Goal: Information Seeking & Learning: Learn about a topic

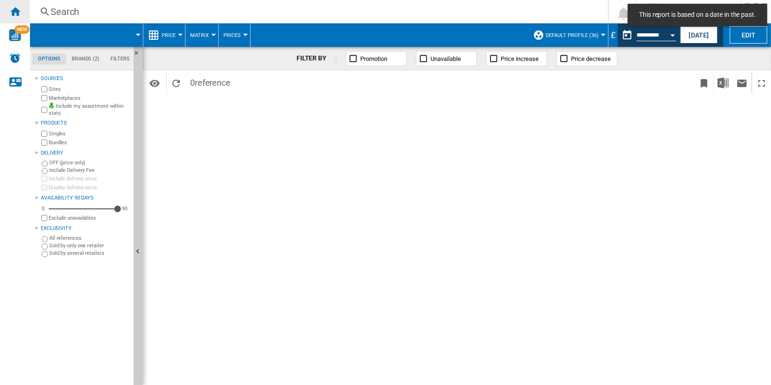
click at [21, 11] on div "Home" at bounding box center [15, 11] width 30 height 23
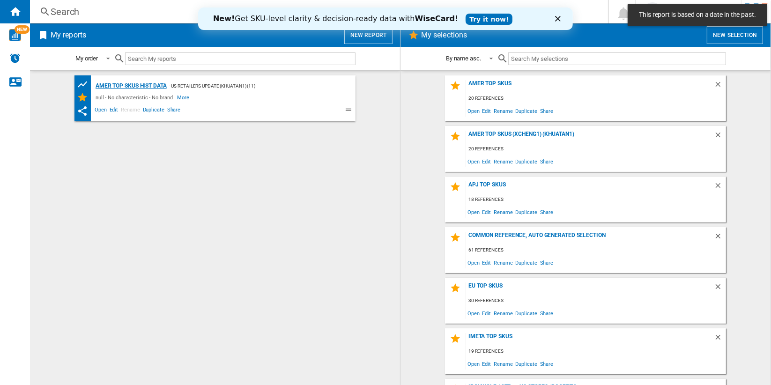
click at [143, 86] on div "AMER TOP SKUs HIST DATA" at bounding box center [130, 86] width 74 height 12
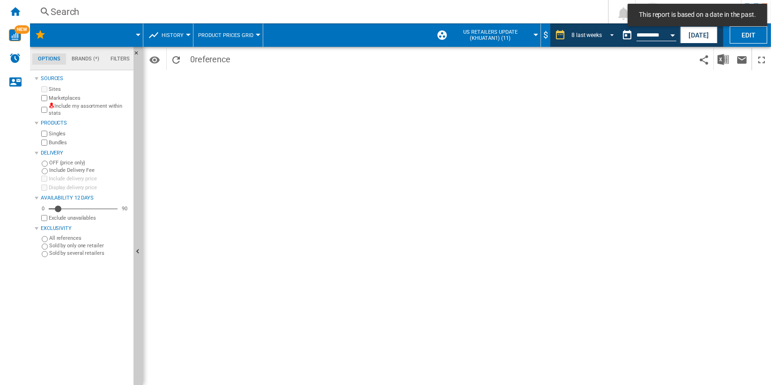
click at [592, 35] on div "8 last weeks" at bounding box center [586, 35] width 30 height 7
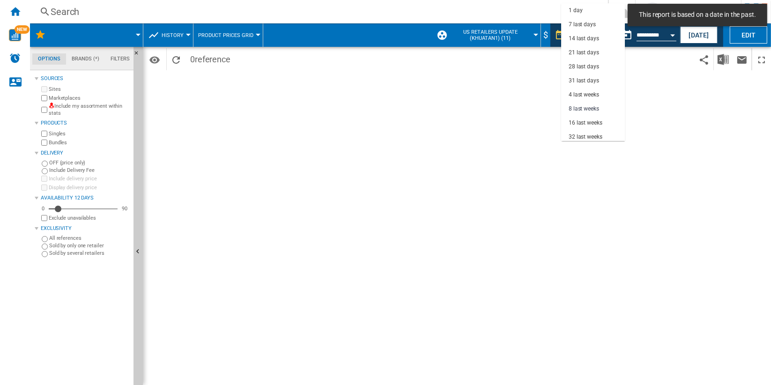
scroll to position [59, 0]
click at [517, 95] on md-backdrop at bounding box center [385, 192] width 771 height 385
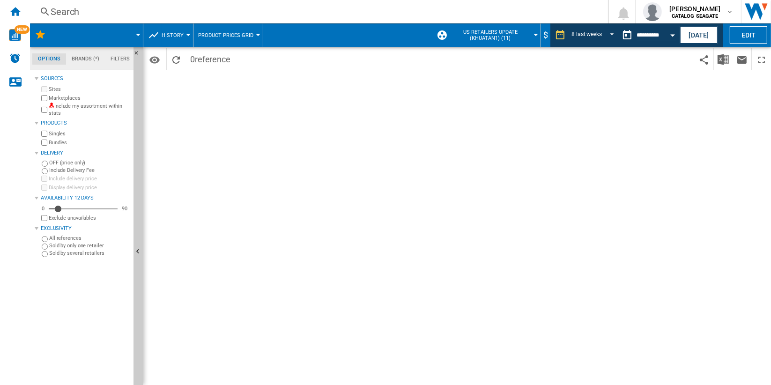
click at [178, 35] on span "History" at bounding box center [173, 35] width 22 height 6
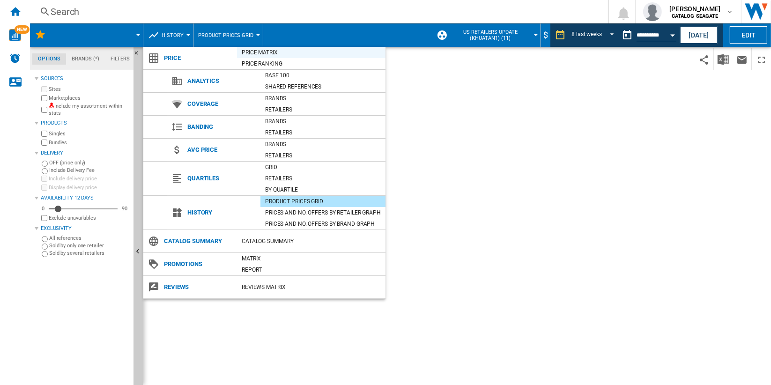
click at [286, 53] on div "Price Matrix" at bounding box center [311, 52] width 148 height 9
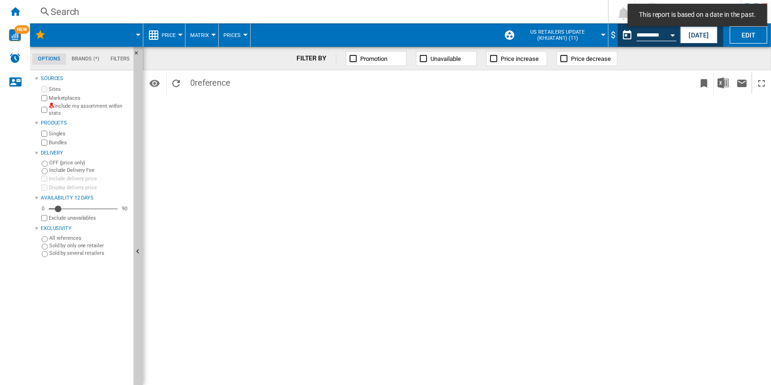
click at [700, 28] on md-toast "This report is based on a date in the past." at bounding box center [697, 15] width 147 height 30
click at [702, 35] on button "[DATE]" at bounding box center [698, 34] width 37 height 17
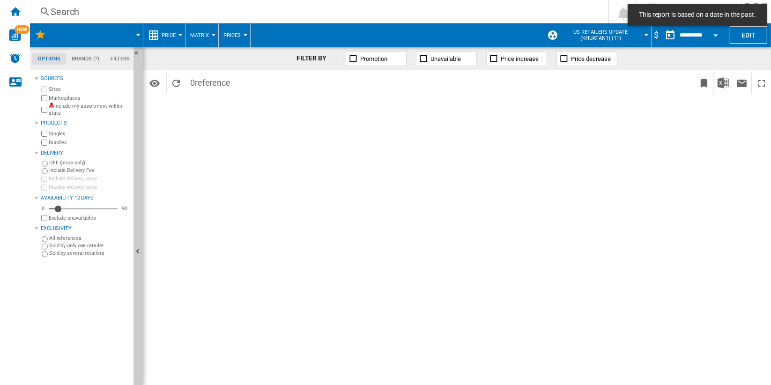
click at [629, 35] on span "US retailers Update (khuatan1) (11)" at bounding box center [601, 35] width 82 height 12
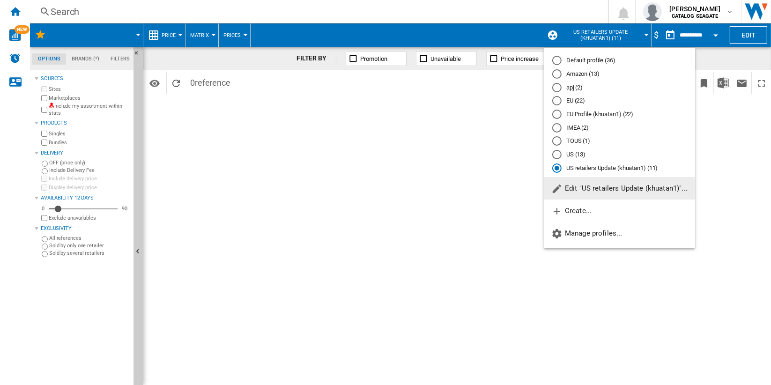
click at [582, 72] on md-radio-button "Amazon (13)" at bounding box center [619, 74] width 134 height 9
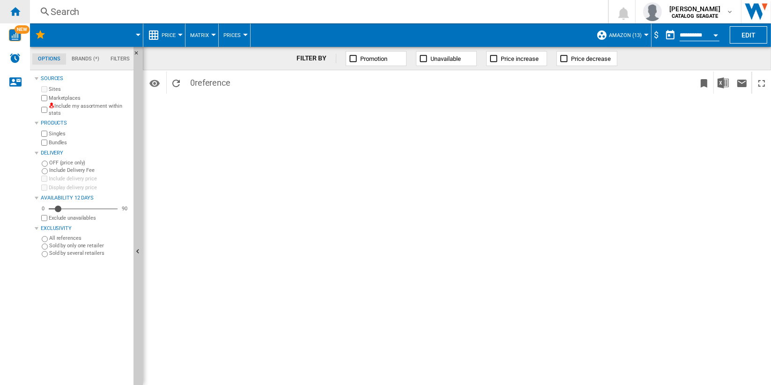
click at [10, 15] on ng-md-icon "Home" at bounding box center [14, 11] width 11 height 11
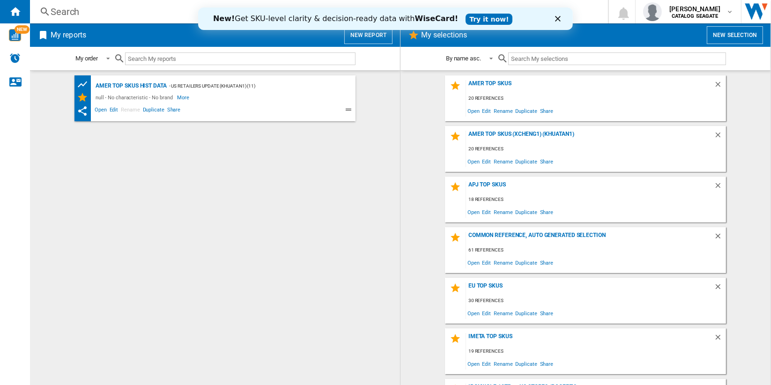
click at [371, 38] on button "New report" at bounding box center [368, 35] width 48 height 18
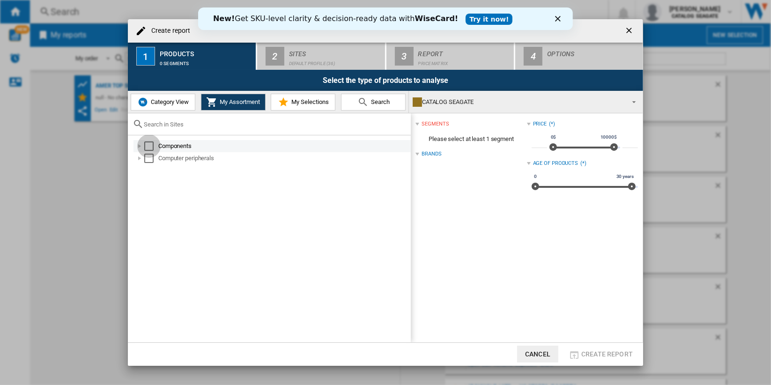
click at [150, 146] on div "Select" at bounding box center [148, 145] width 9 height 9
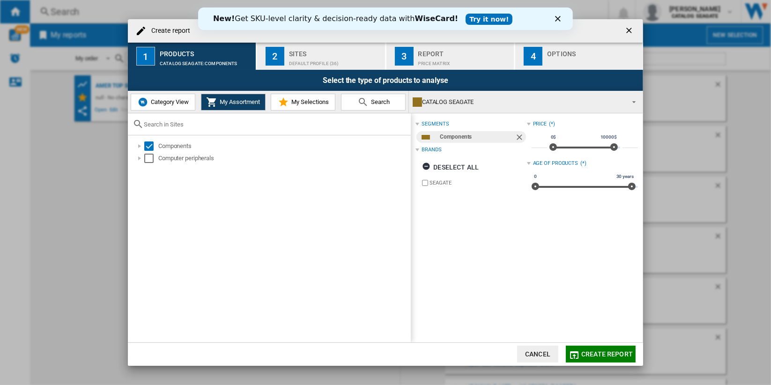
click at [314, 57] on div "Default profile (36)" at bounding box center [335, 61] width 92 height 10
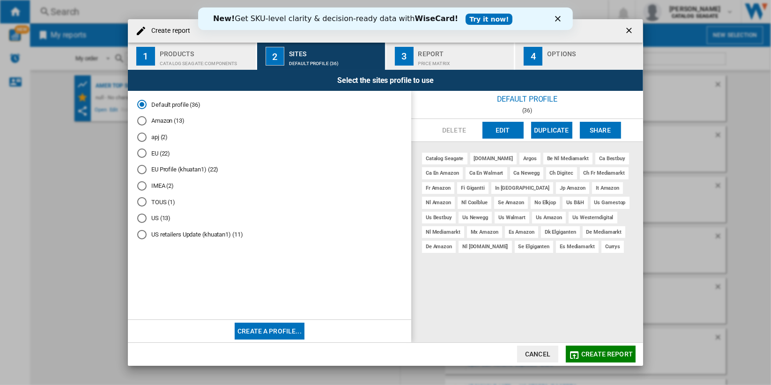
click at [163, 122] on md-radio-button "Amazon (13)" at bounding box center [269, 121] width 265 height 9
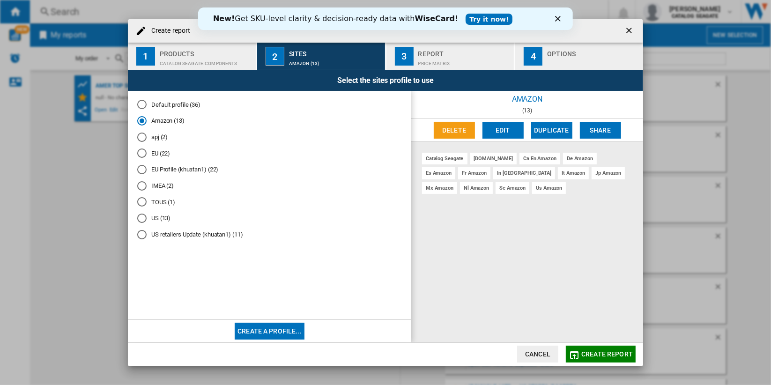
click at [601, 354] on span "Create report" at bounding box center [607, 353] width 52 height 7
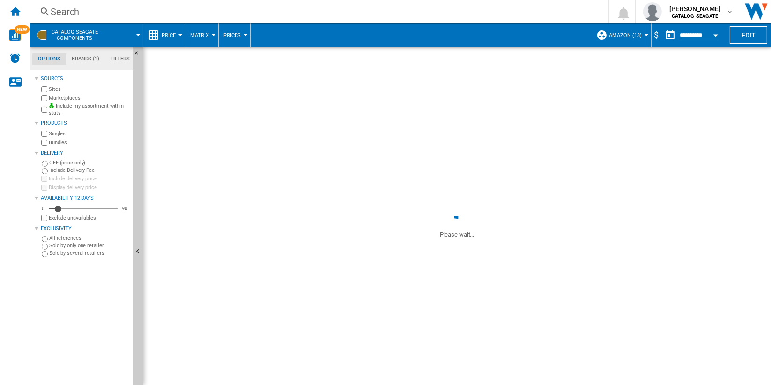
click at [202, 34] on span "Matrix" at bounding box center [199, 35] width 19 height 6
click at [177, 36] on md-backdrop at bounding box center [385, 192] width 771 height 385
click at [177, 36] on button "Price" at bounding box center [171, 34] width 19 height 23
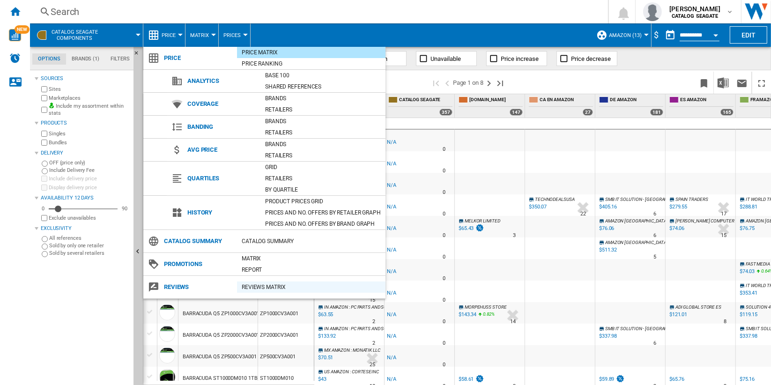
click at [314, 286] on div "REVIEWS Matrix" at bounding box center [311, 286] width 148 height 9
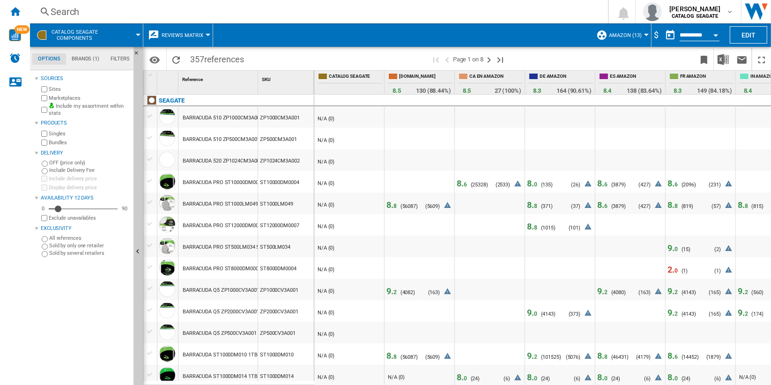
click at [391, 206] on span "8. 8" at bounding box center [391, 205] width 10 height 10
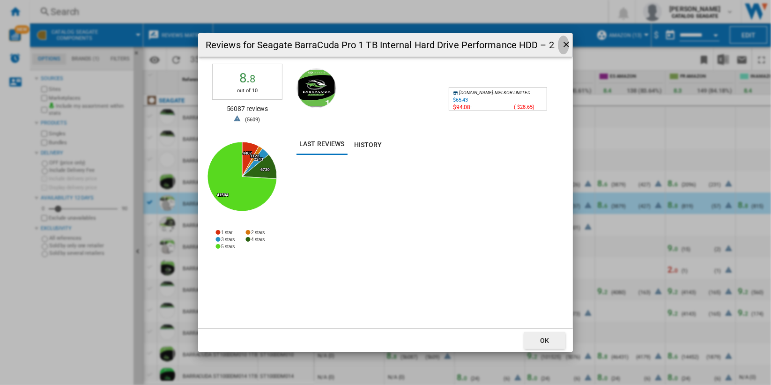
click at [566, 43] on ng-md-icon "getI18NText('BUTTONS.CLOSE_DIALOG')" at bounding box center [567, 45] width 11 height 11
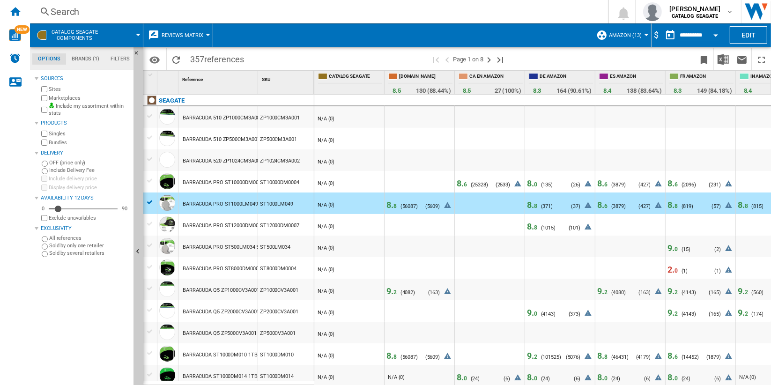
click at [392, 290] on span "9. 2" at bounding box center [391, 291] width 10 height 10
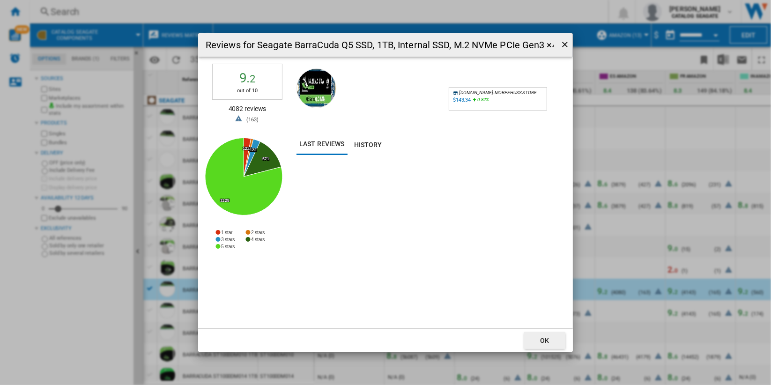
click at [565, 45] on ng-md-icon "getI18NText('BUTTONS.CLOSE_DIALOG')" at bounding box center [565, 45] width 11 height 11
